Goal: Task Accomplishment & Management: Complete application form

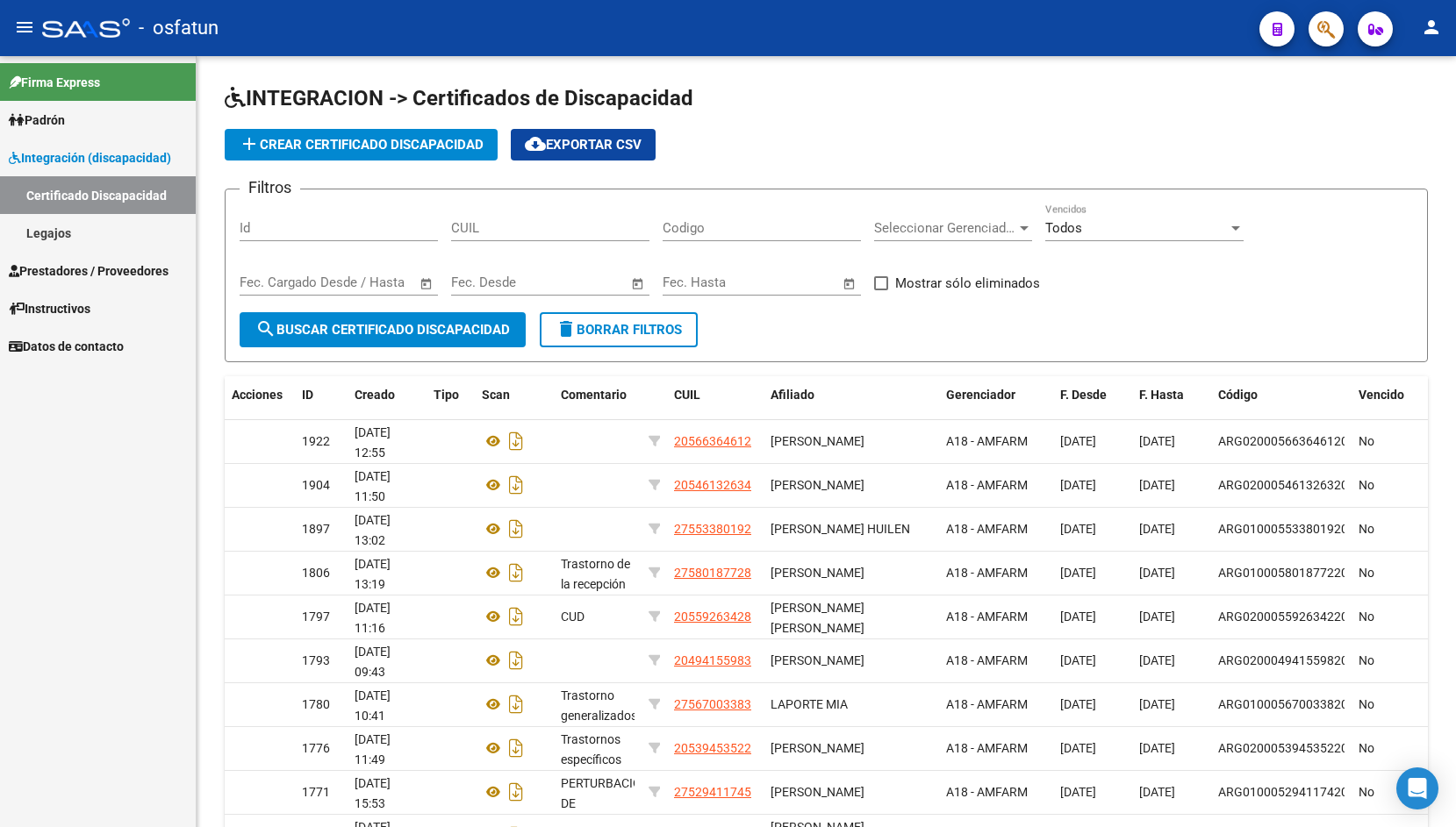
scroll to position [1, 0]
click at [73, 266] on span "Prestadores / Proveedores" at bounding box center [88, 271] width 160 height 19
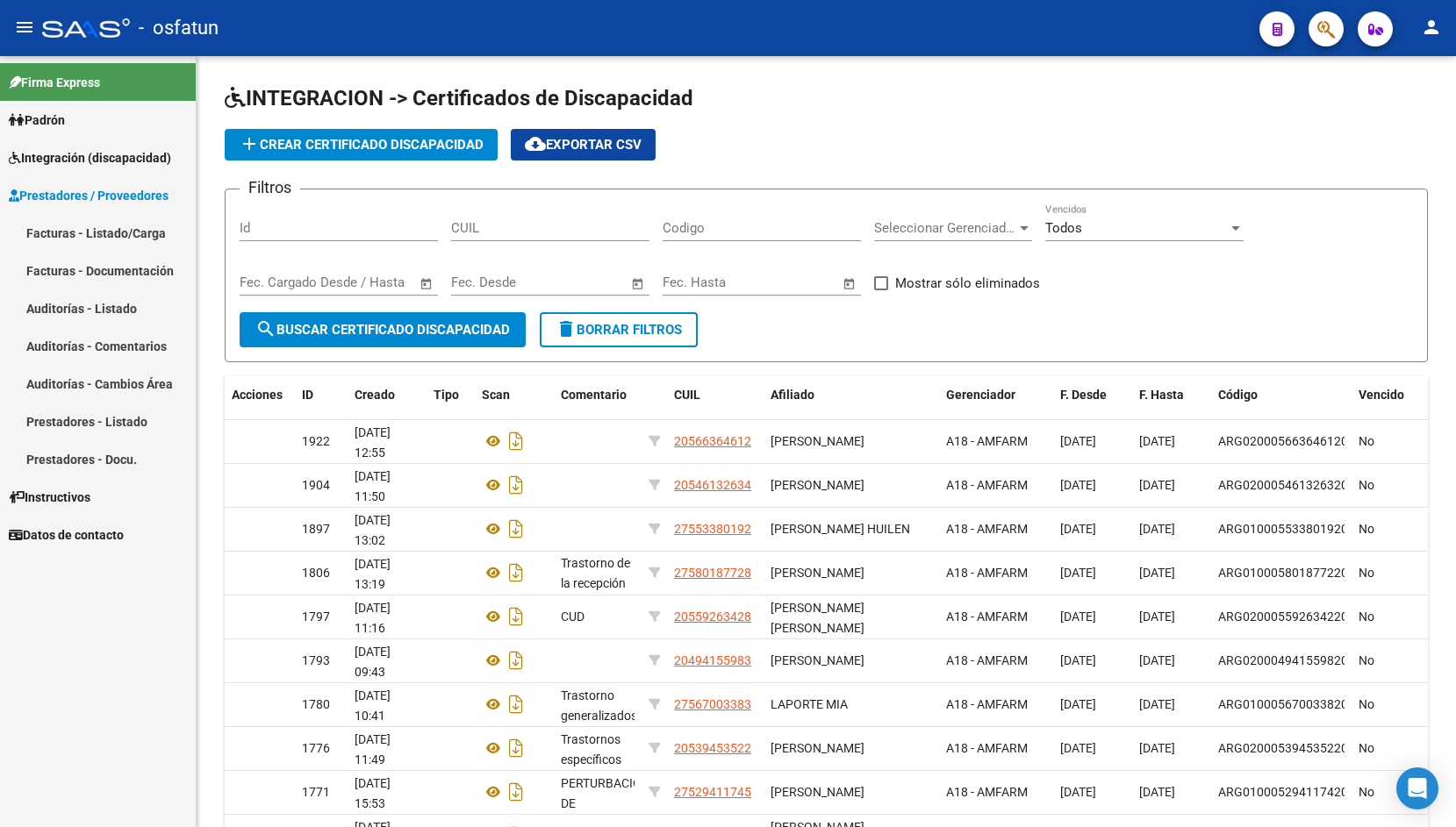
click at [87, 230] on link "Facturas - Listado/Carga" at bounding box center [97, 233] width 195 height 38
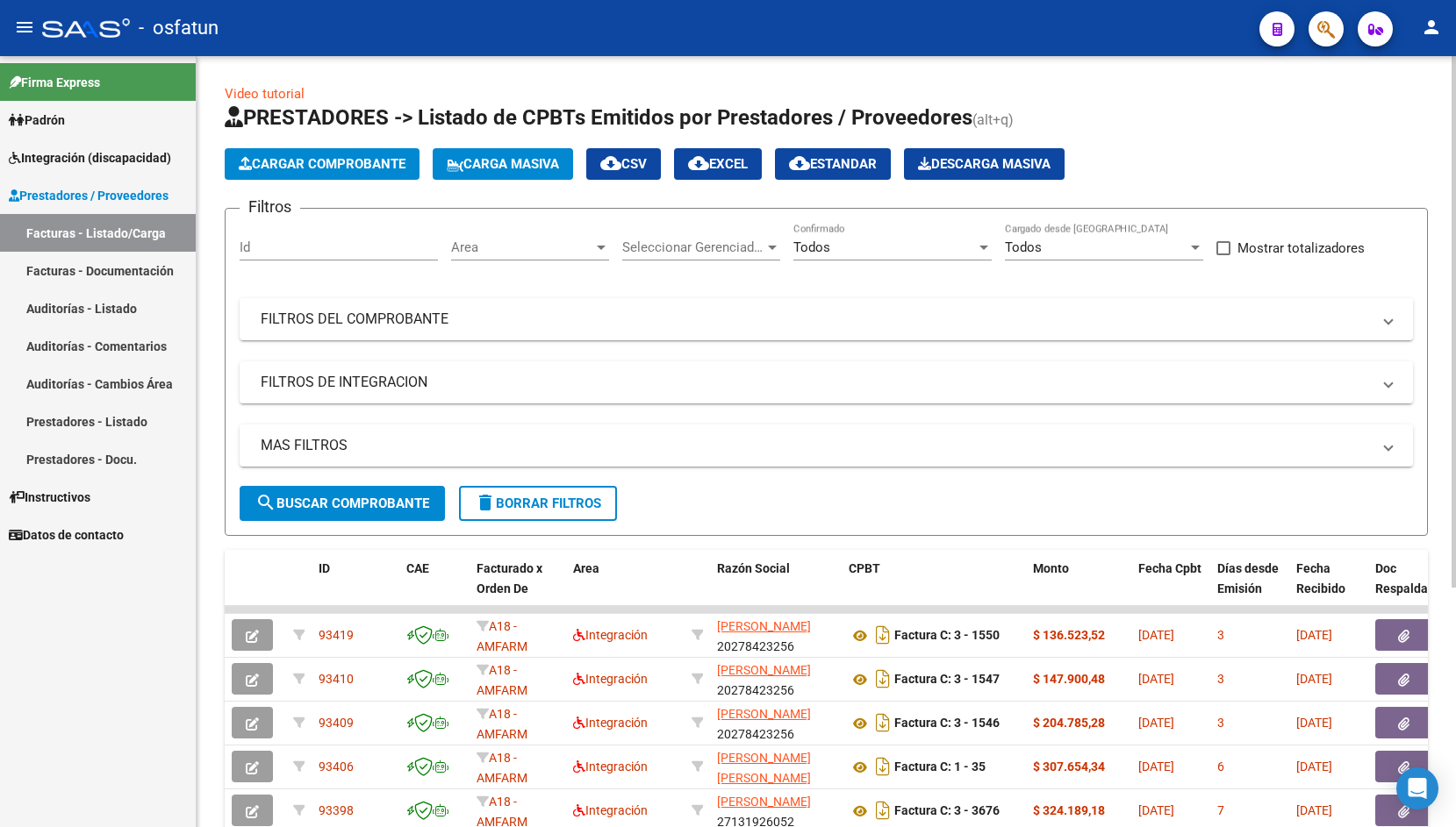
click at [301, 165] on span "Cargar Comprobante" at bounding box center [322, 164] width 167 height 16
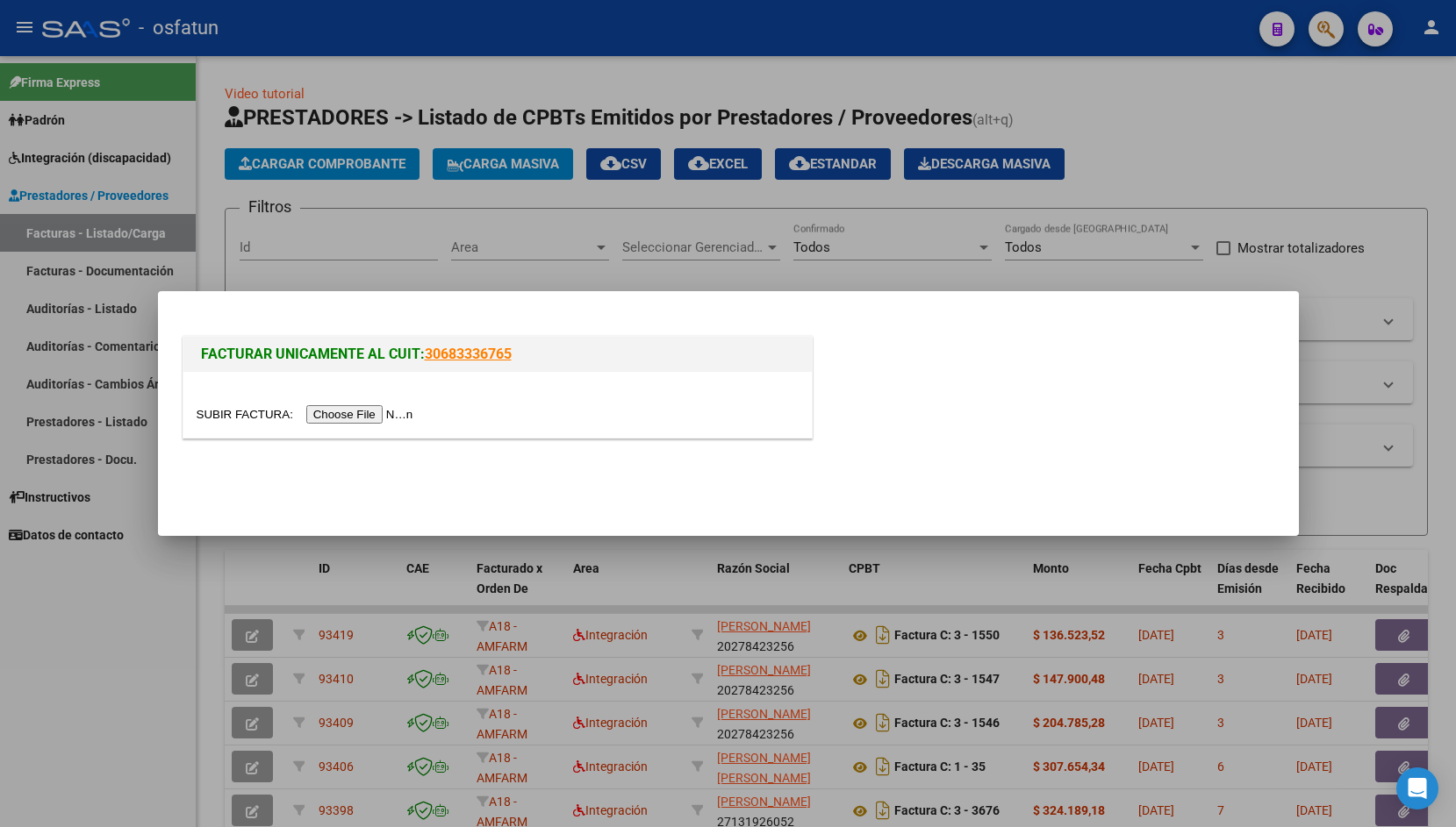
click at [248, 412] on input "file" at bounding box center [307, 414] width 222 height 19
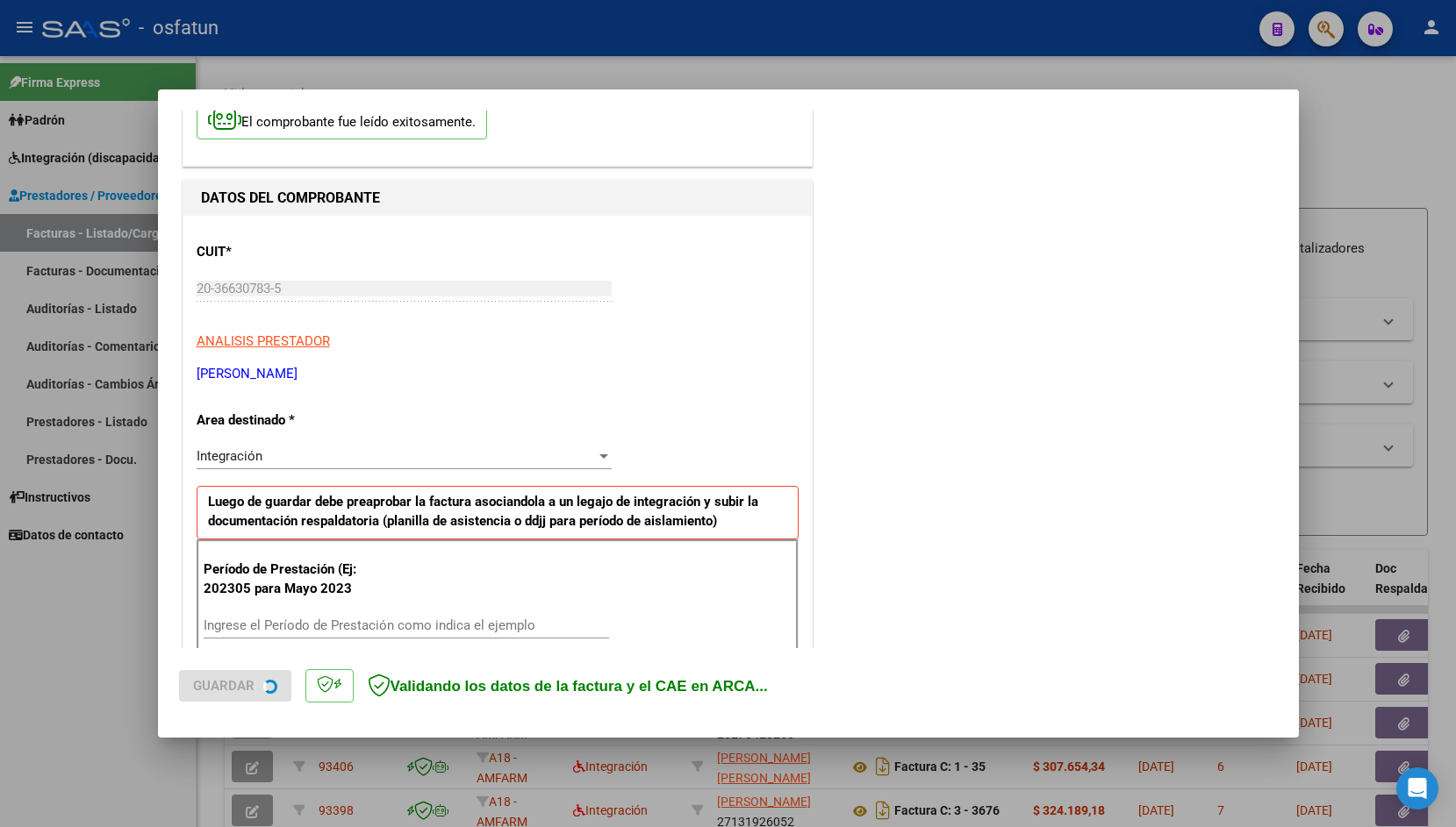
scroll to position [162, 0]
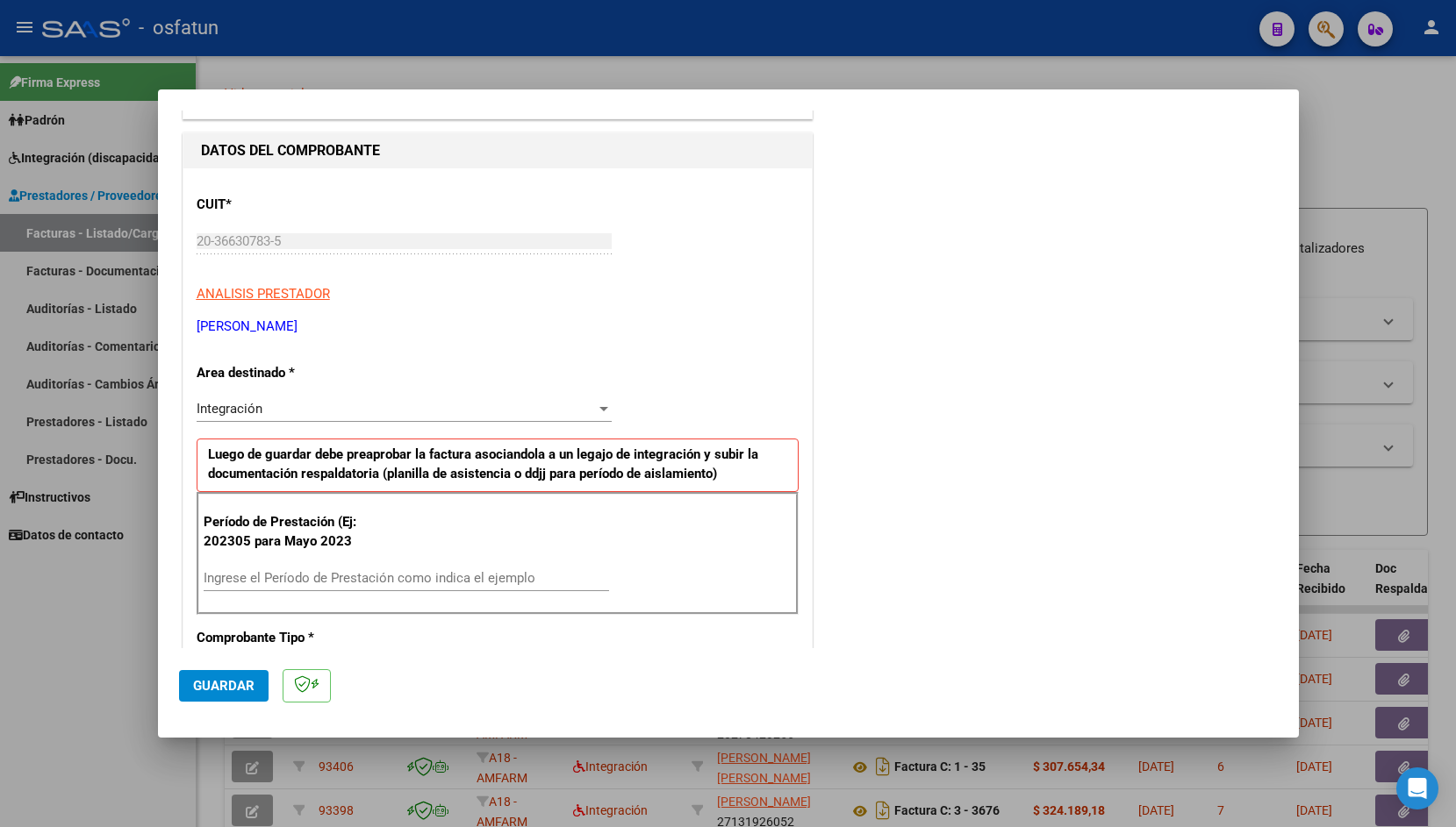
click at [258, 574] on input "Ingrese el Período de Prestación como indica el ejemplo" at bounding box center [406, 578] width 406 height 16
type input "202507"
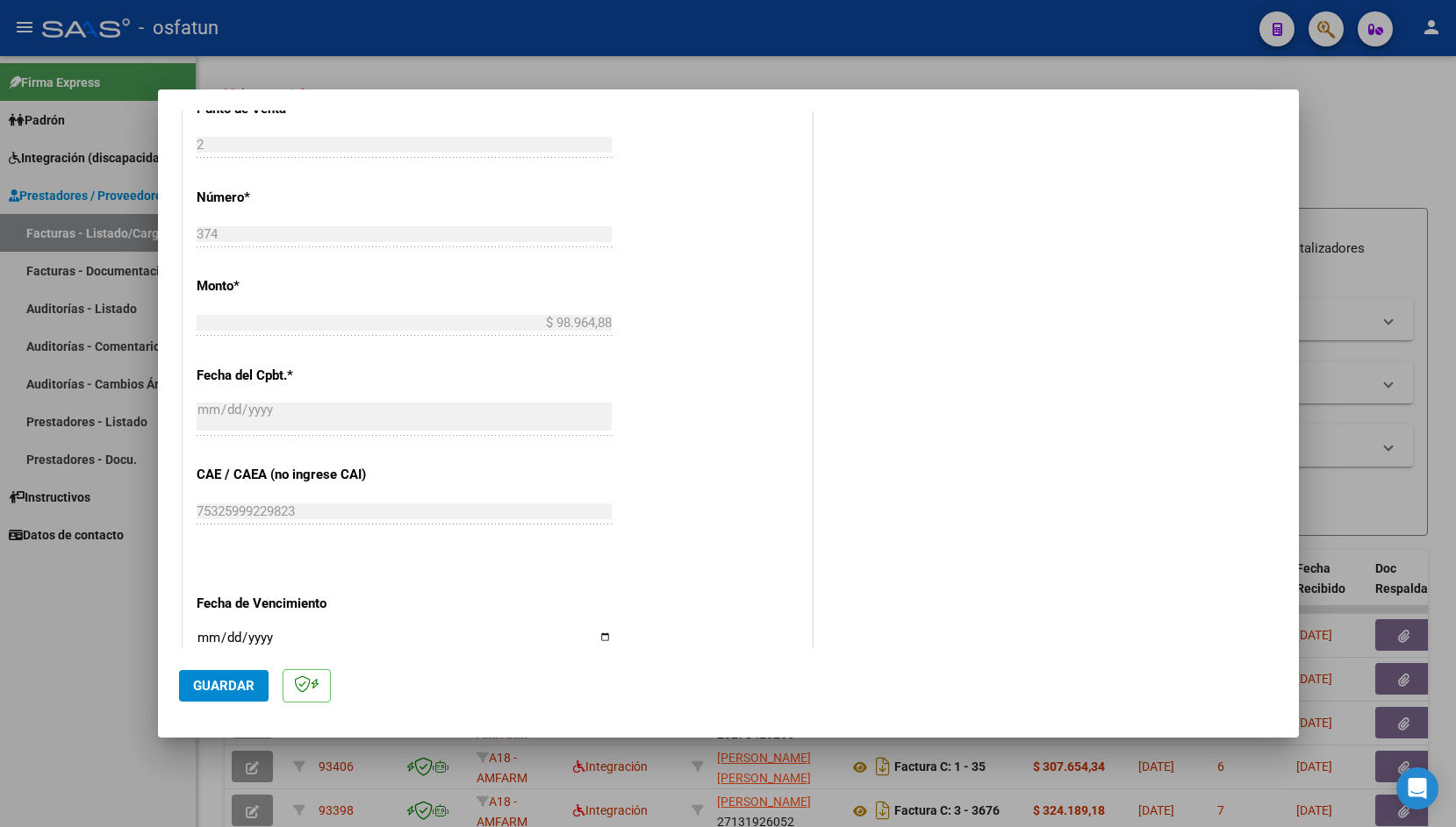
scroll to position [804, 0]
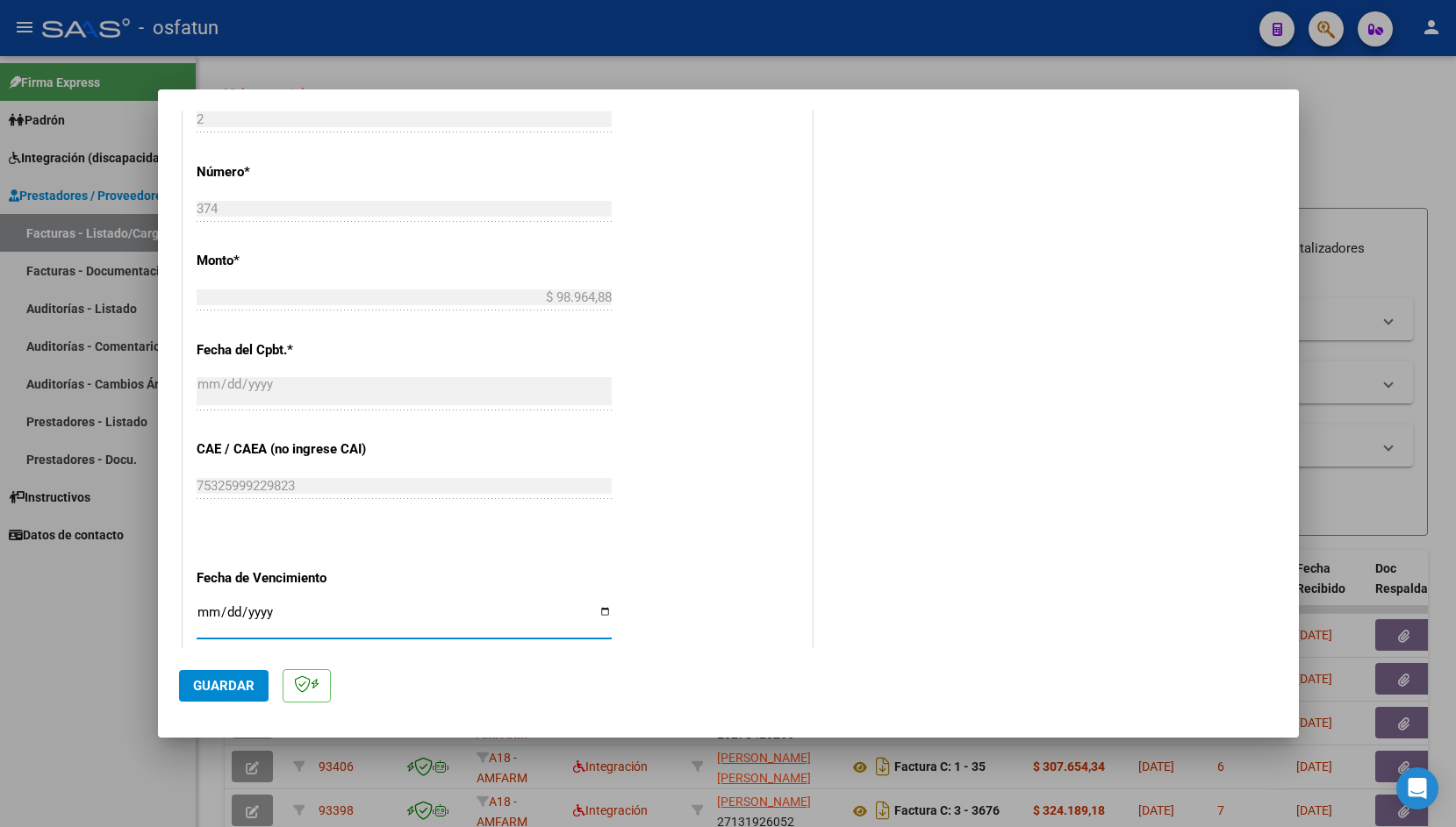
click at [209, 606] on input "Ingresar la fecha" at bounding box center [404, 620] width 416 height 28
type input "5202-09-12"
type input "[DATE]"
click at [240, 686] on span "Guardar" at bounding box center [224, 686] width 61 height 16
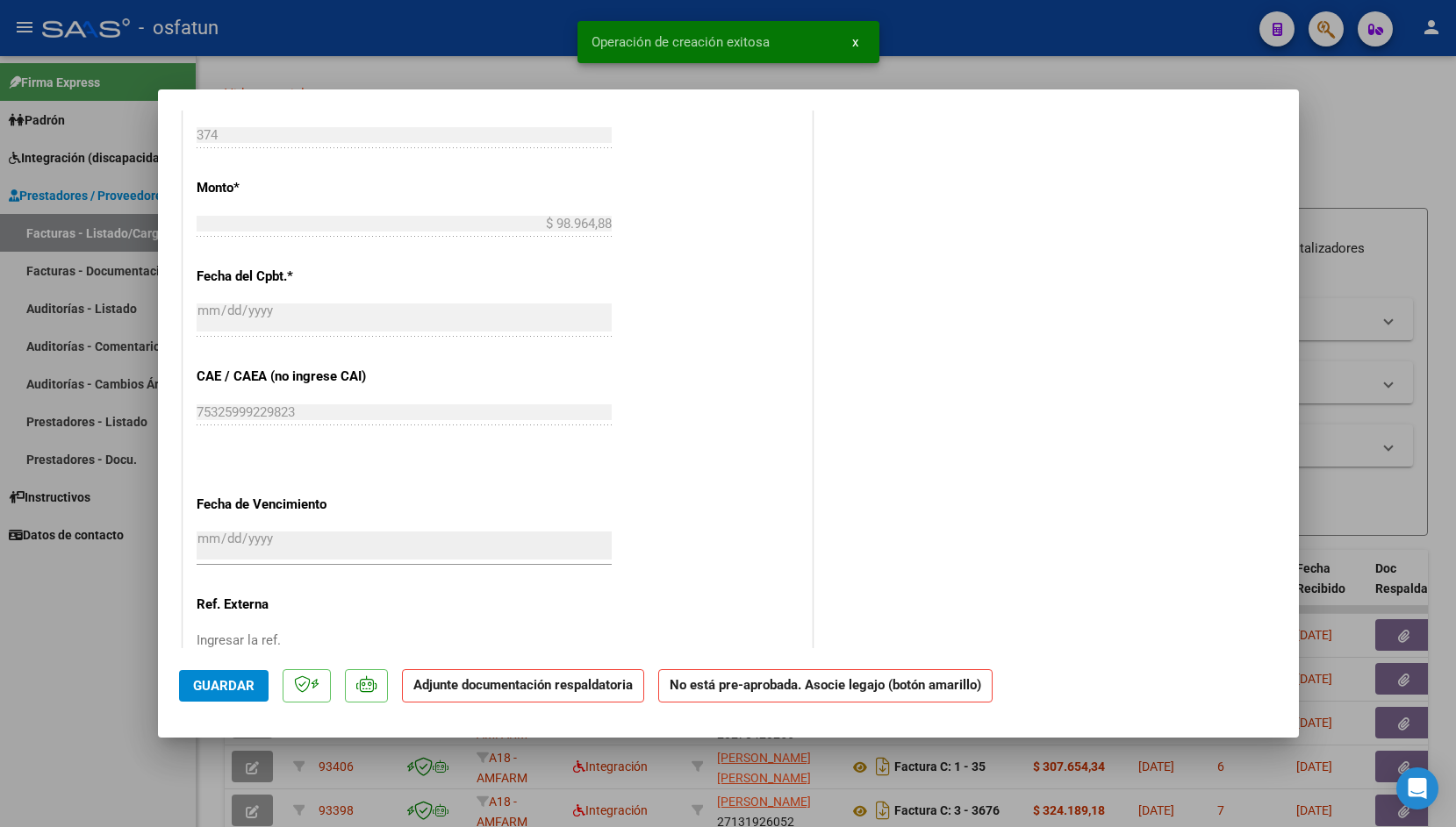
scroll to position [965, 0]
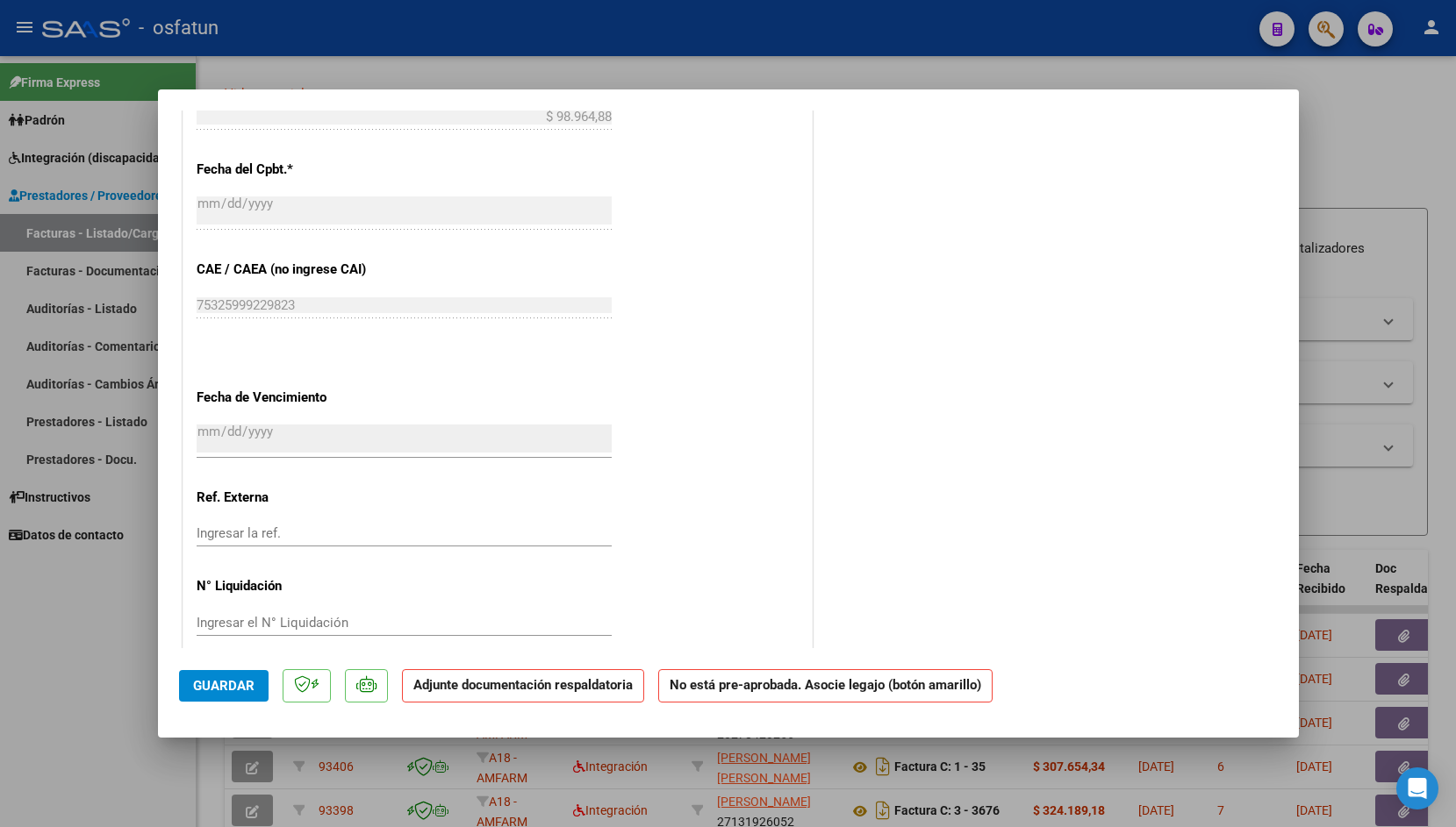
click at [212, 424] on input "[DATE]" at bounding box center [404, 438] width 416 height 28
click at [240, 424] on input "[DATE]" at bounding box center [404, 438] width 416 height 28
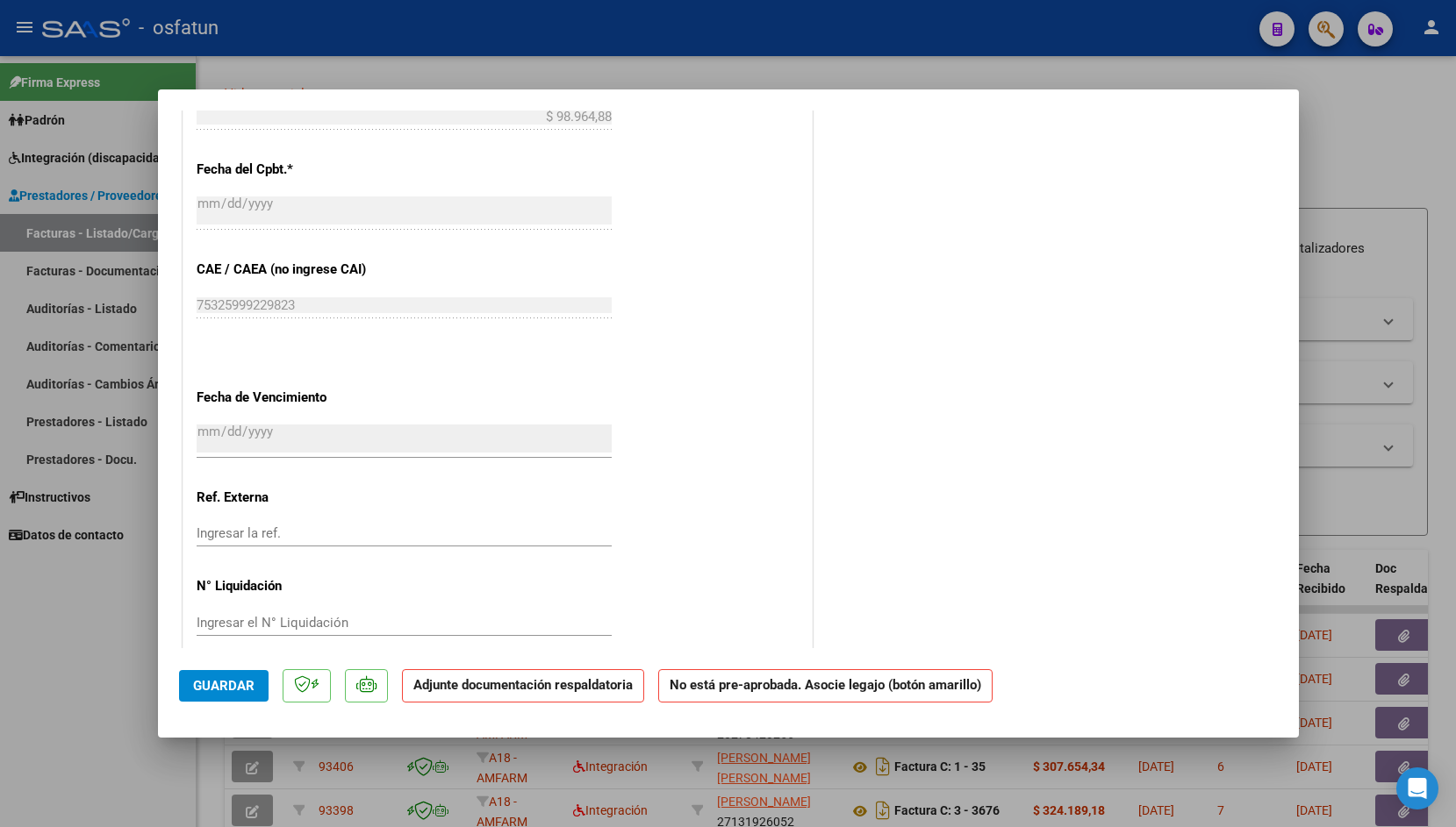
click at [240, 424] on input "[DATE]" at bounding box center [404, 438] width 416 height 28
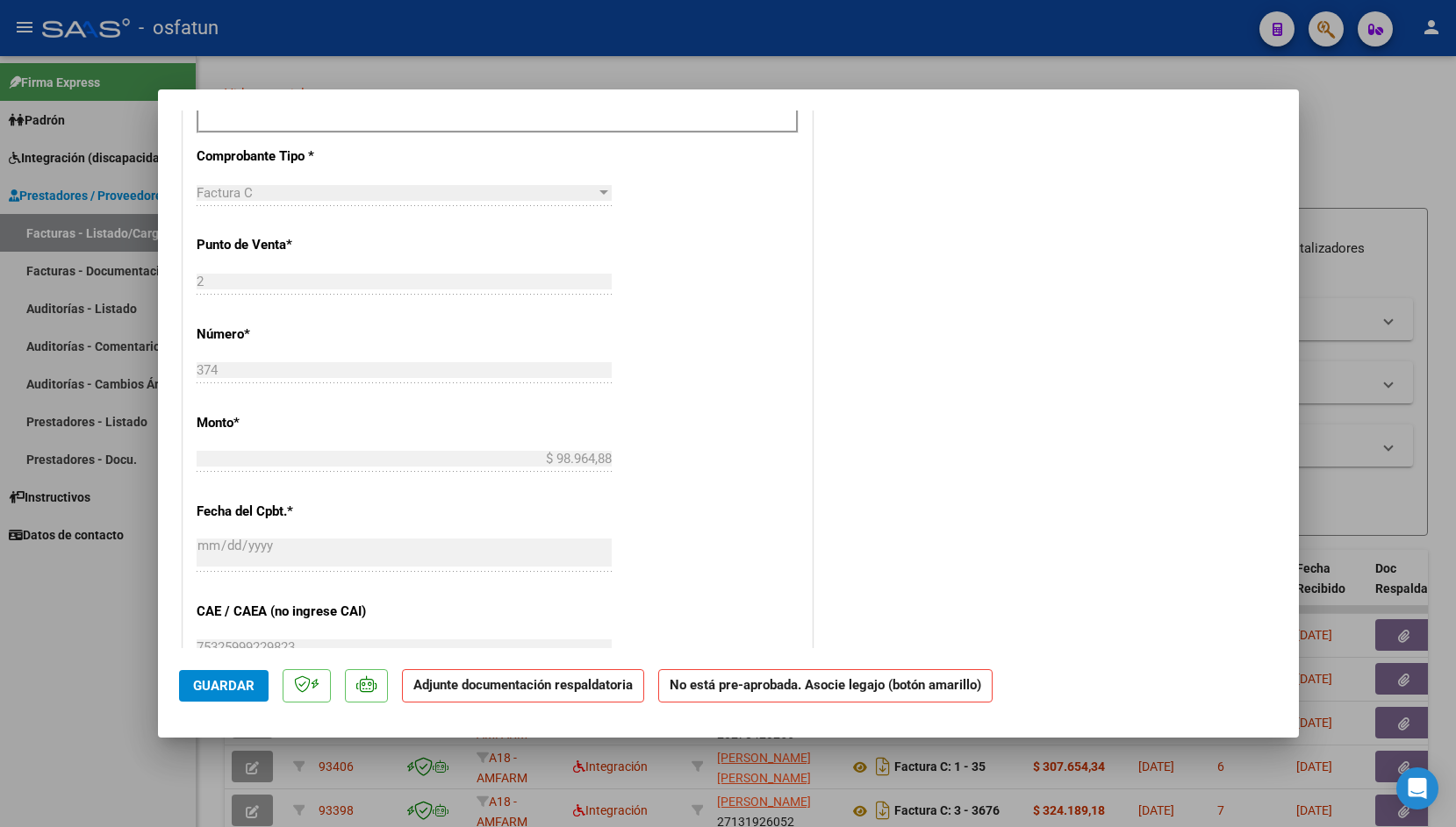
scroll to position [0, 0]
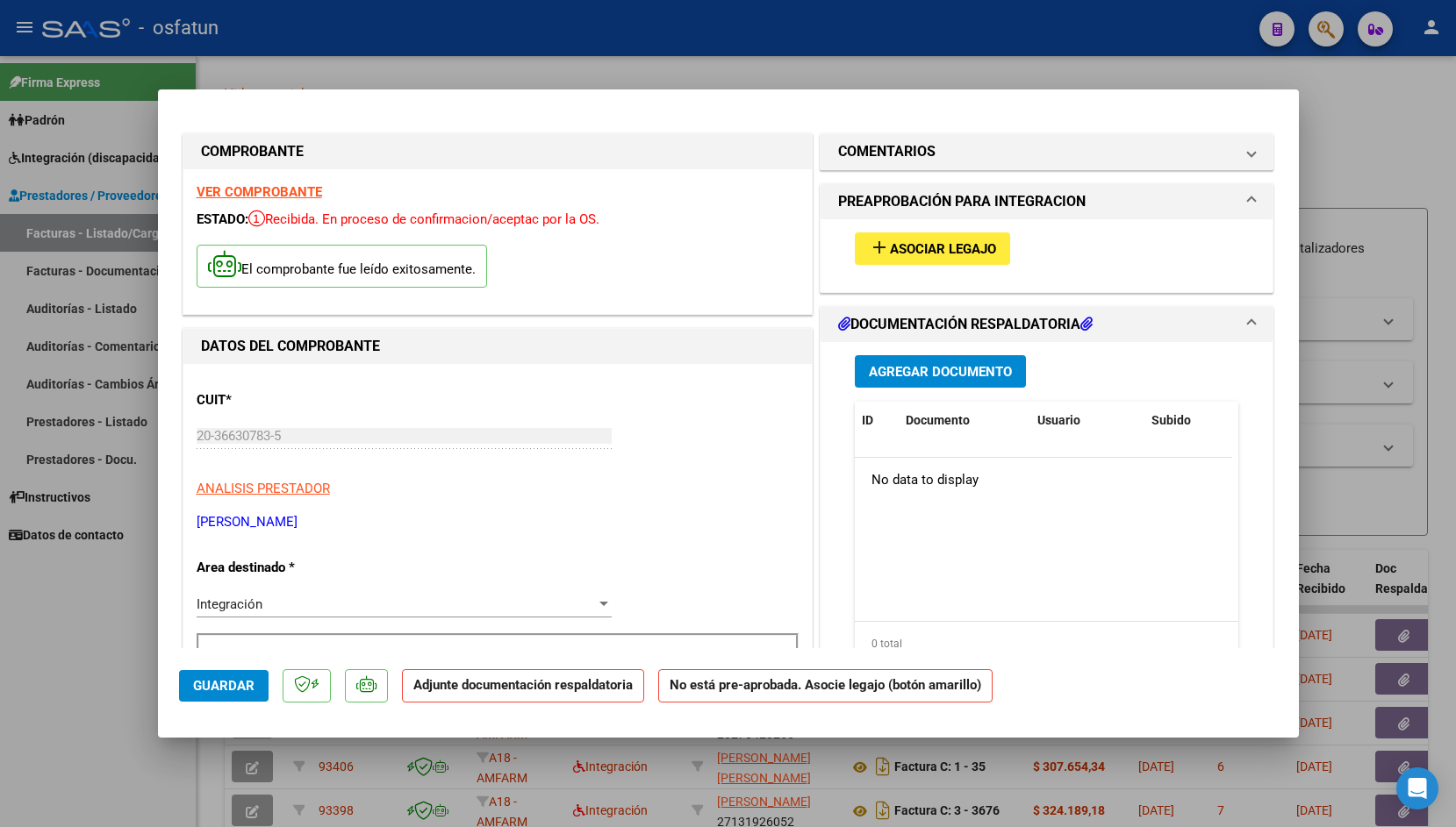
click at [910, 231] on div "add Asociar Legajo" at bounding box center [1047, 248] width 411 height 59
click at [905, 239] on button "add Asociar Legajo" at bounding box center [932, 248] width 156 height 33
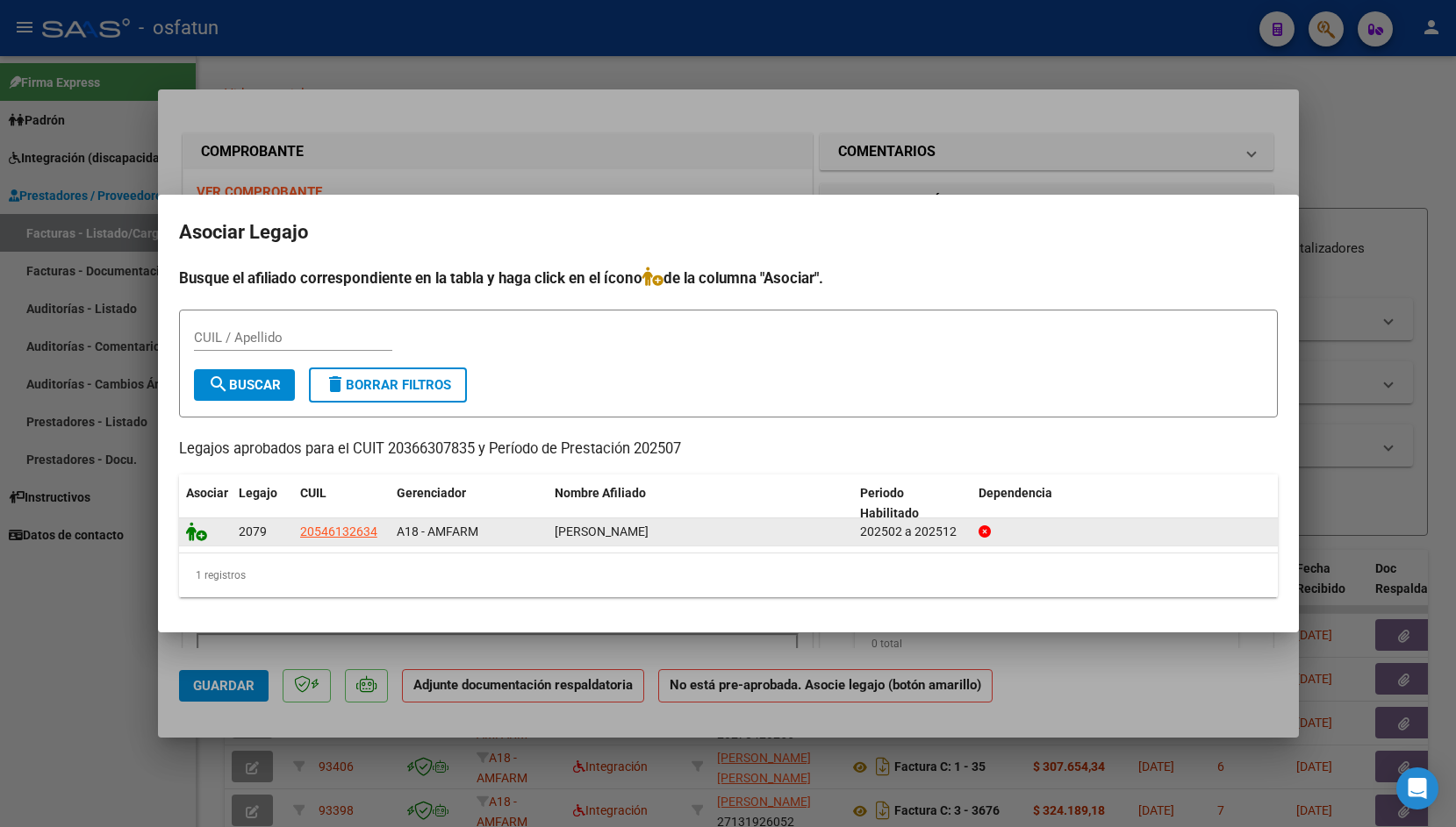
click at [187, 532] on icon at bounding box center [196, 531] width 21 height 19
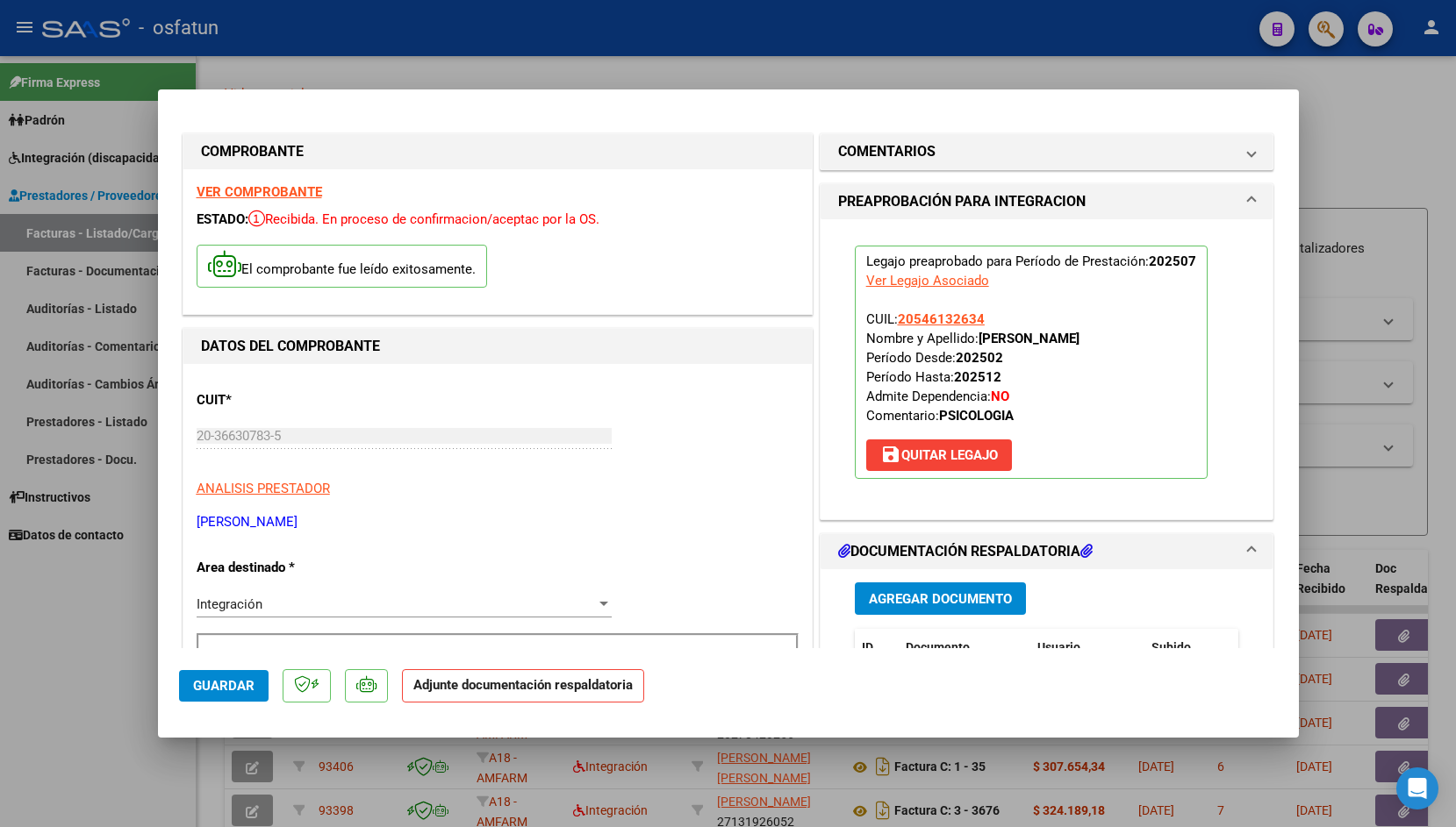
click at [903, 595] on span "Agregar Documento" at bounding box center [940, 599] width 143 height 16
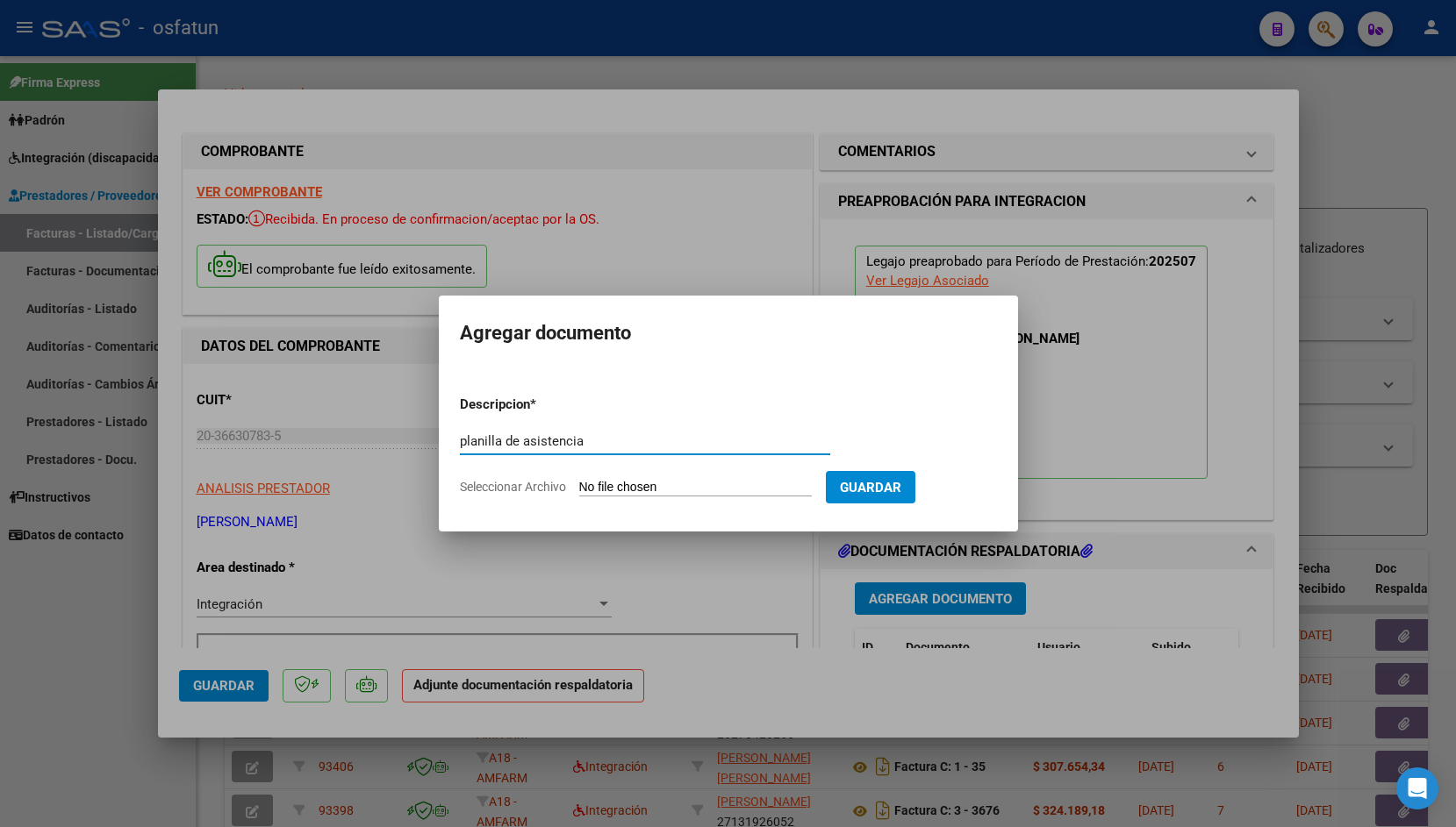
type input "planilla de asistencia"
click at [615, 485] on input "Seleccionar Archivo" at bounding box center [695, 488] width 232 height 17
type input "C:\fakepath\bauti julio.jpeg"
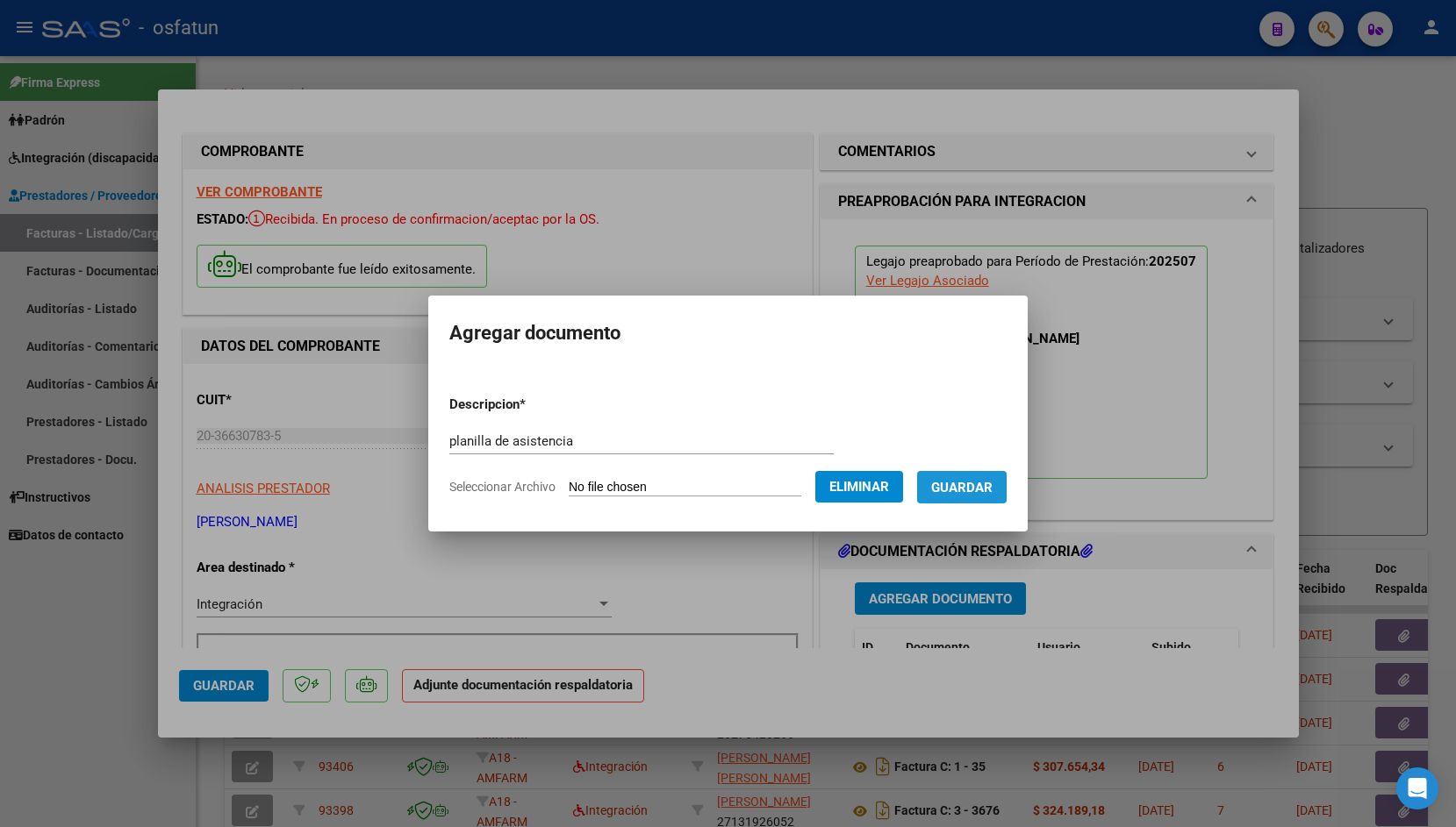
click at [979, 485] on span "Guardar" at bounding box center [962, 488] width 61 height 16
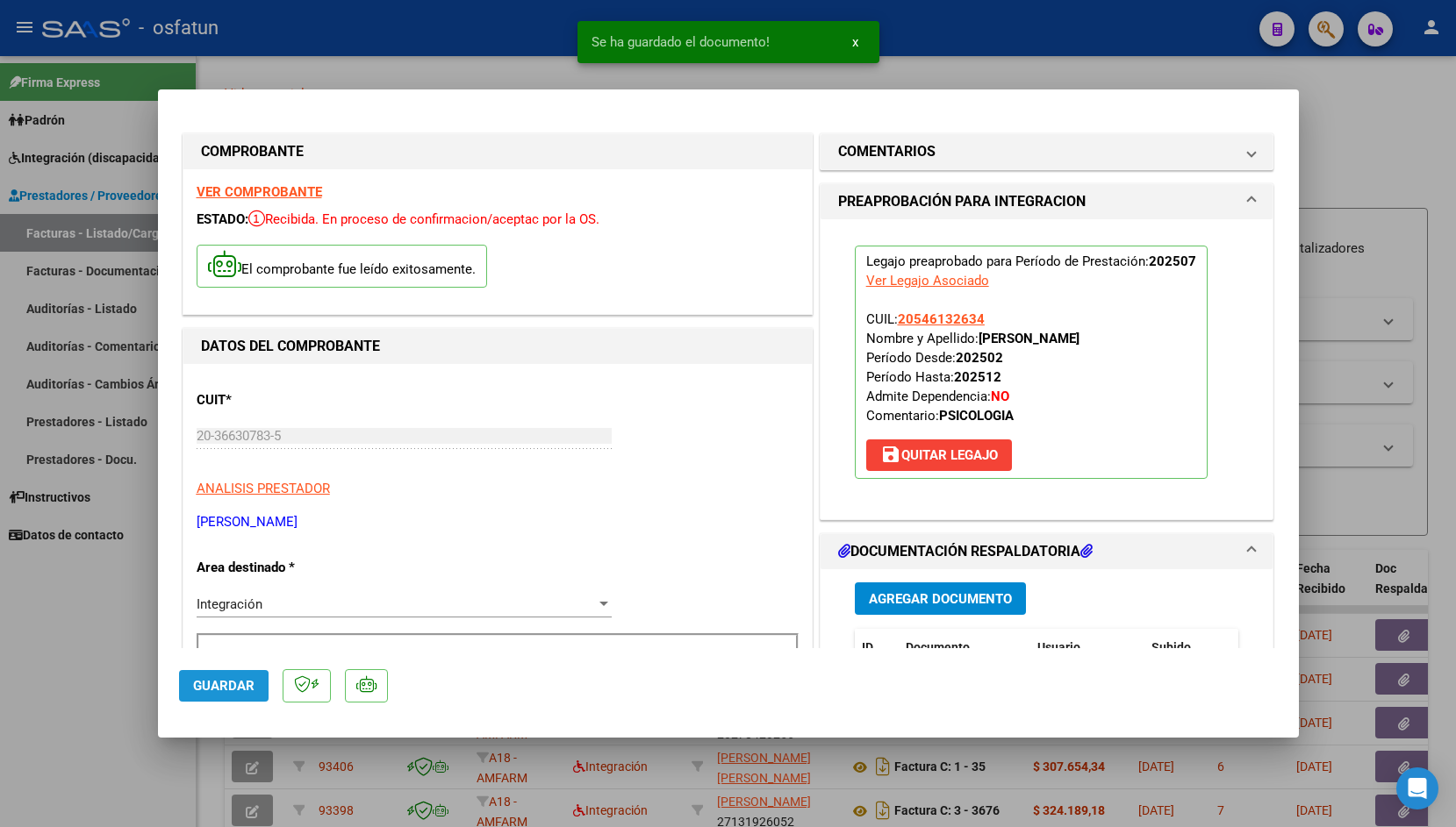
click at [217, 688] on span "Guardar" at bounding box center [224, 686] width 61 height 16
click at [222, 690] on span "Guardar" at bounding box center [224, 686] width 61 height 16
click at [500, 33] on div at bounding box center [728, 414] width 1456 height 827
